Goal: Task Accomplishment & Management: Manage account settings

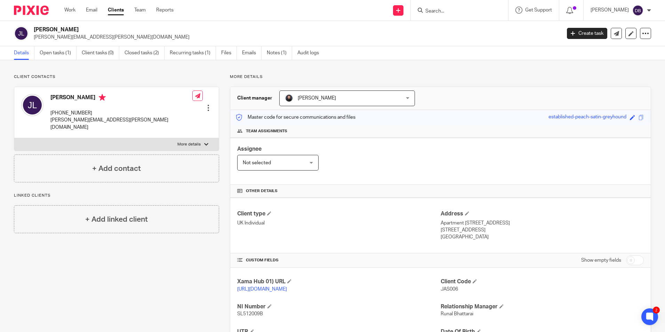
click at [437, 5] on div at bounding box center [459, 10] width 97 height 21
click at [439, 15] on div at bounding box center [459, 10] width 97 height 21
click at [440, 8] on input "Search" at bounding box center [455, 11] width 63 height 6
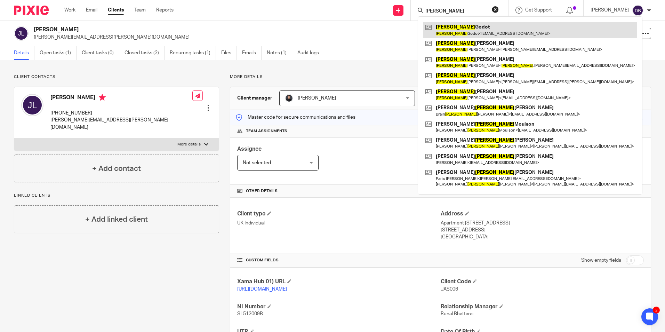
type input "charles"
click at [457, 26] on link at bounding box center [529, 30] width 213 height 16
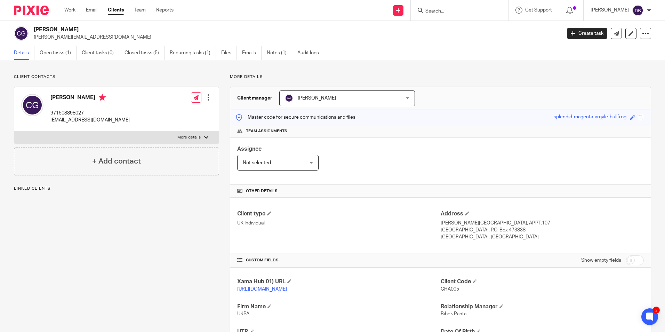
click at [128, 120] on div "Charles Godot 971508898027 godotcharles@yahoo.fr Edit contact Create client fro…" at bounding box center [116, 109] width 204 height 44
click at [206, 97] on div at bounding box center [208, 97] width 7 height 7
click at [161, 112] on link "Edit contact" at bounding box center [175, 113] width 66 height 10
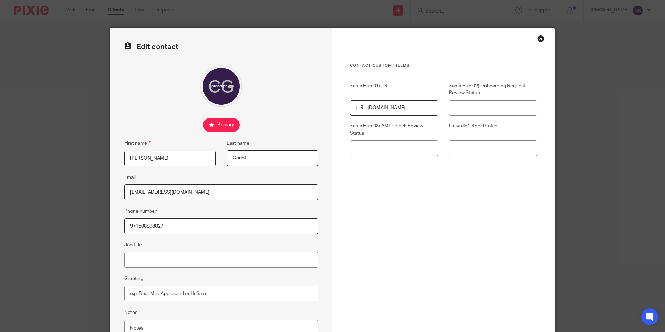
drag, startPoint x: 0, startPoint y: 0, endPoint x: 72, endPoint y: 183, distance: 196.9
click at [73, 184] on div "Edit contact First name [PERSON_NAME] Last name [PERSON_NAME] Email [EMAIL_ADDR…" at bounding box center [332, 166] width 665 height 332
click at [144, 192] on input "Email" at bounding box center [221, 192] width 194 height 16
paste input ""[PERSON_NAME]" <[PERSON_NAME][EMAIL_ADDRESS][DOMAIN_NAME]>"
drag, startPoint x: 168, startPoint y: 191, endPoint x: 88, endPoint y: 186, distance: 80.1
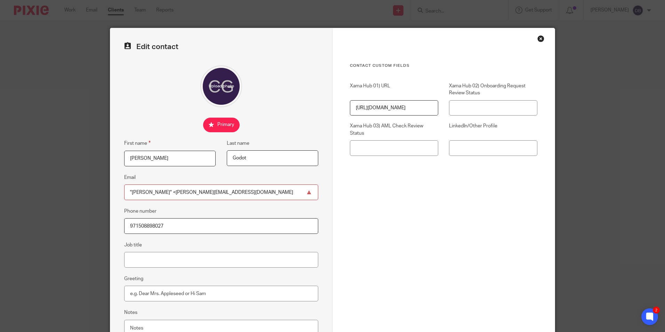
click at [88, 186] on div "Edit contact First name [PERSON_NAME] Last name [PERSON_NAME] Email "[PERSON_NA…" at bounding box center [332, 166] width 665 height 332
type input "[PERSON_NAME][EMAIL_ADDRESS][DOMAIN_NAME]"
click at [360, 223] on div "Contact Custom fields Xama Hub 01) URL [URL][DOMAIN_NAME] Xama Hub 02) Onboardi…" at bounding box center [443, 155] width 187 height 185
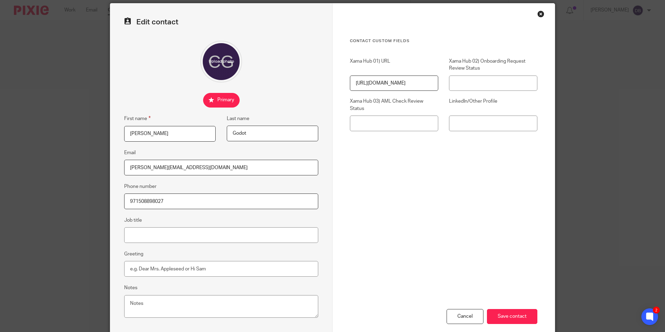
scroll to position [62, 0]
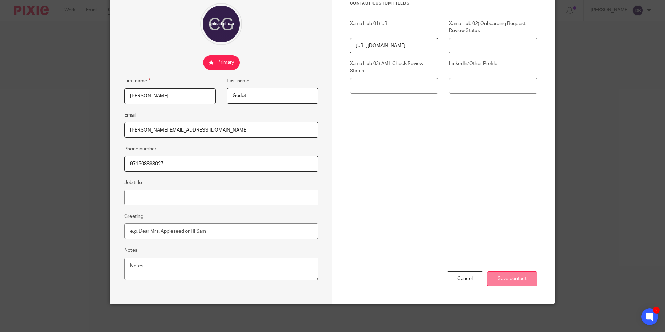
click at [529, 276] on input "Save contact" at bounding box center [512, 278] width 50 height 15
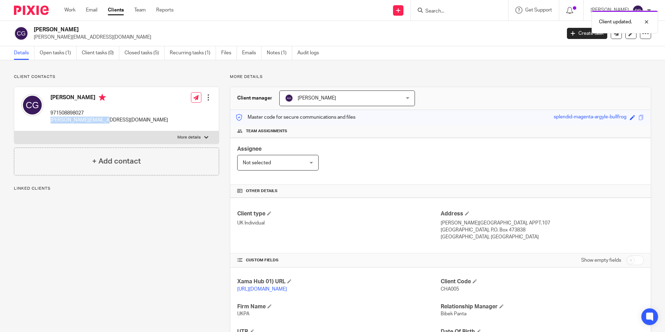
drag, startPoint x: 112, startPoint y: 119, endPoint x: 49, endPoint y: 120, distance: 62.2
click at [49, 120] on div "[PERSON_NAME] 971508898027 [PERSON_NAME][EMAIL_ADDRESS][DOMAIN_NAME] Edit conta…" at bounding box center [116, 109] width 204 height 44
copy p "[PERSON_NAME][EMAIL_ADDRESS][DOMAIN_NAME]"
